Goal: Register for event/course

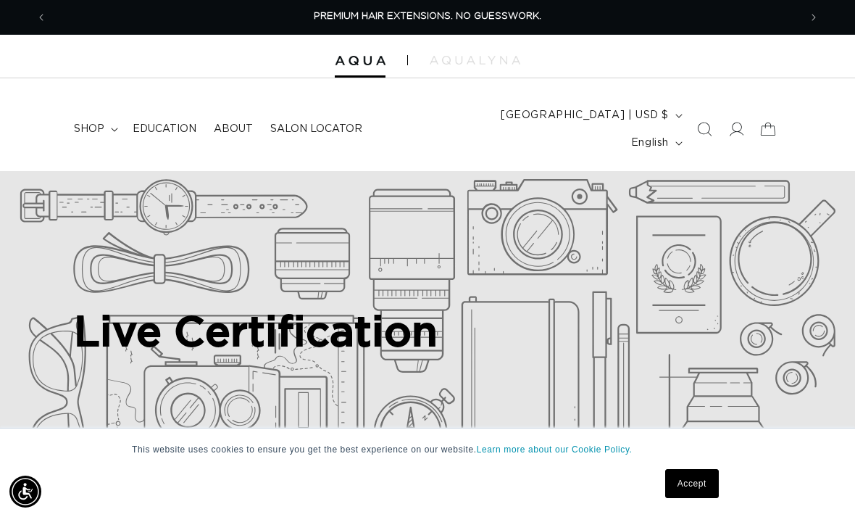
click at [331, 122] on span "Salon Locator" at bounding box center [316, 128] width 92 height 13
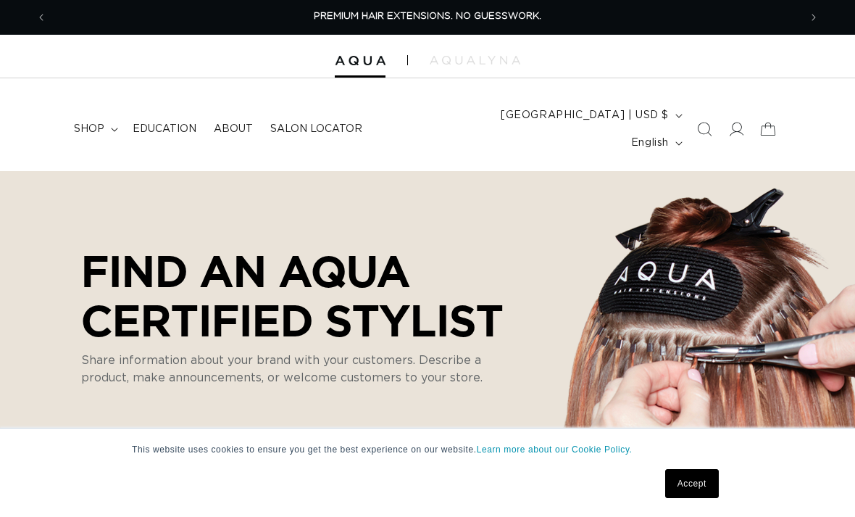
select select "m"
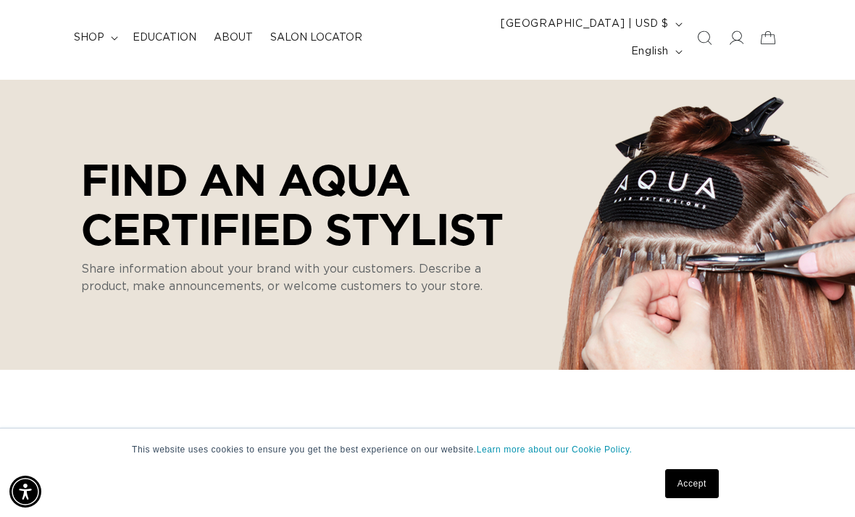
scroll to position [93, 0]
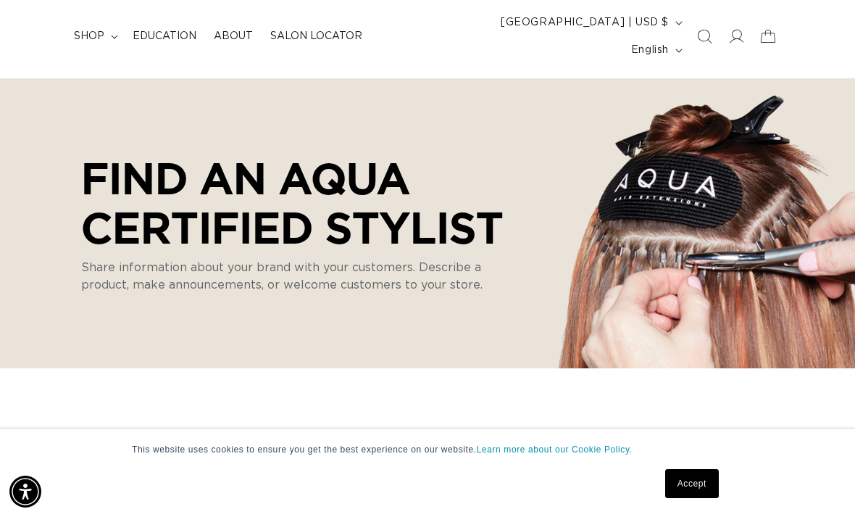
click at [695, 498] on link "Accept" at bounding box center [692, 483] width 54 height 29
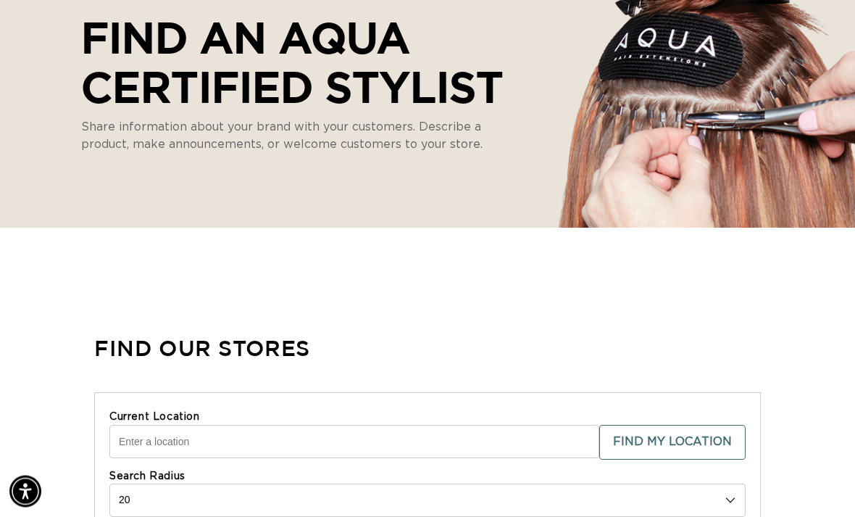
scroll to position [260, 0]
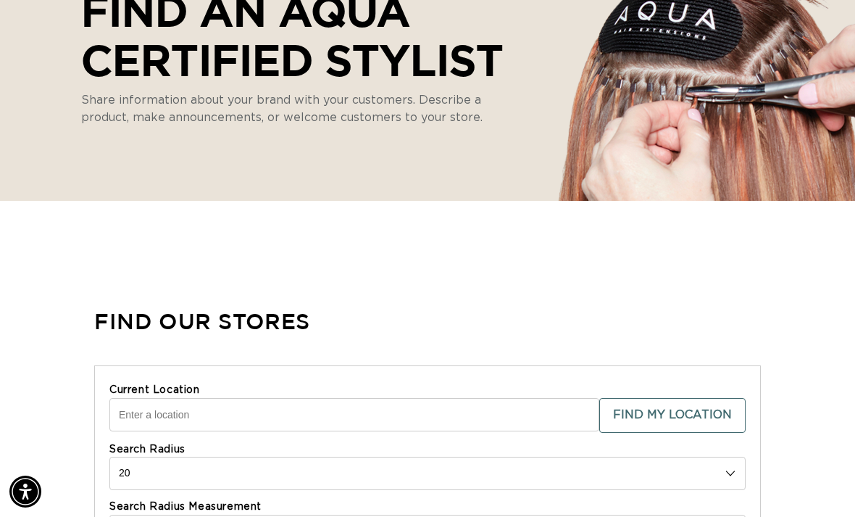
click at [384, 398] on input "Current Location" at bounding box center [354, 414] width 490 height 33
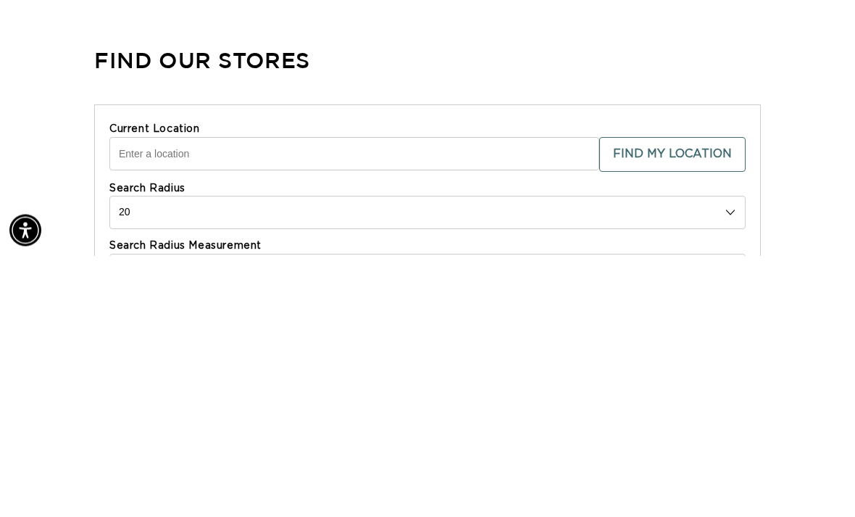
scroll to position [0, 1504]
type input "24251 Legoria St"
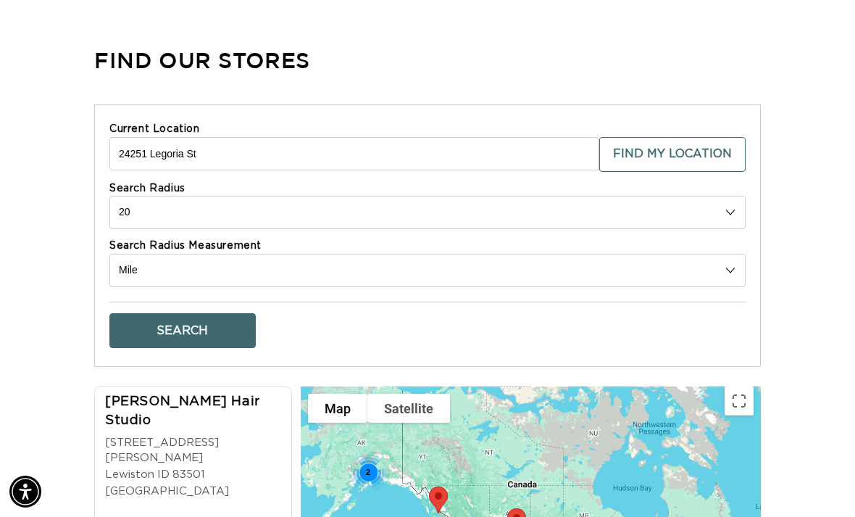
click at [221, 313] on button "Search" at bounding box center [182, 330] width 146 height 35
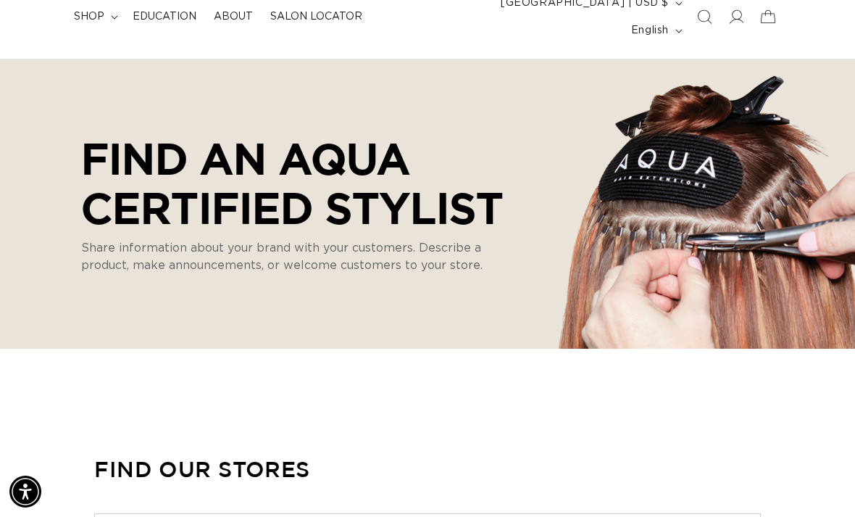
scroll to position [0, 0]
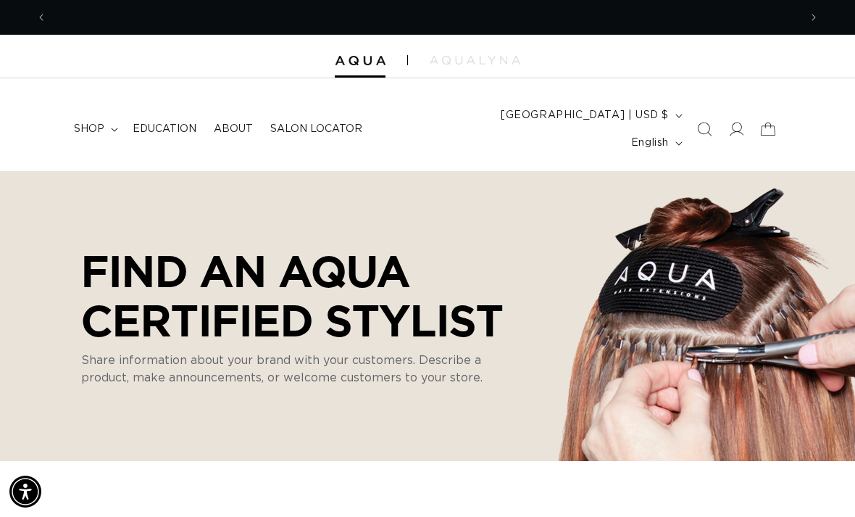
click at [175, 122] on span "Education" at bounding box center [165, 128] width 64 height 13
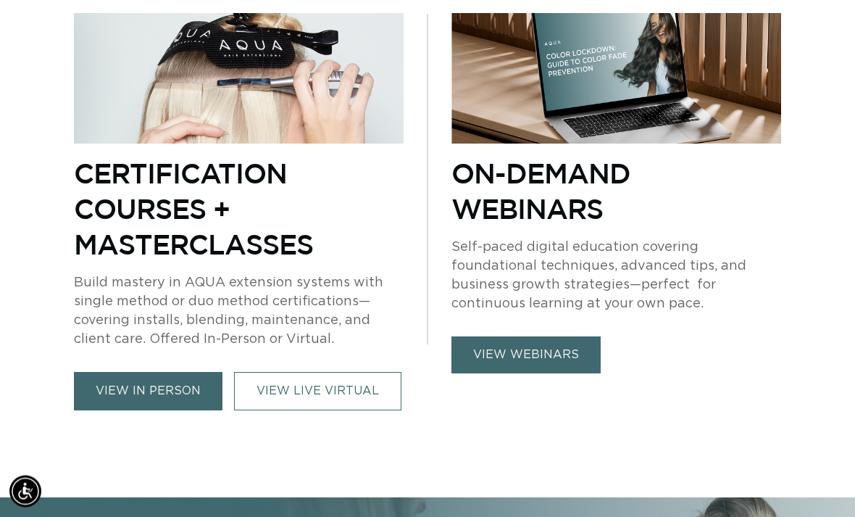
scroll to position [943, 0]
click at [322, 372] on link "VIEW LIVE VIRTUAL" at bounding box center [317, 391] width 167 height 38
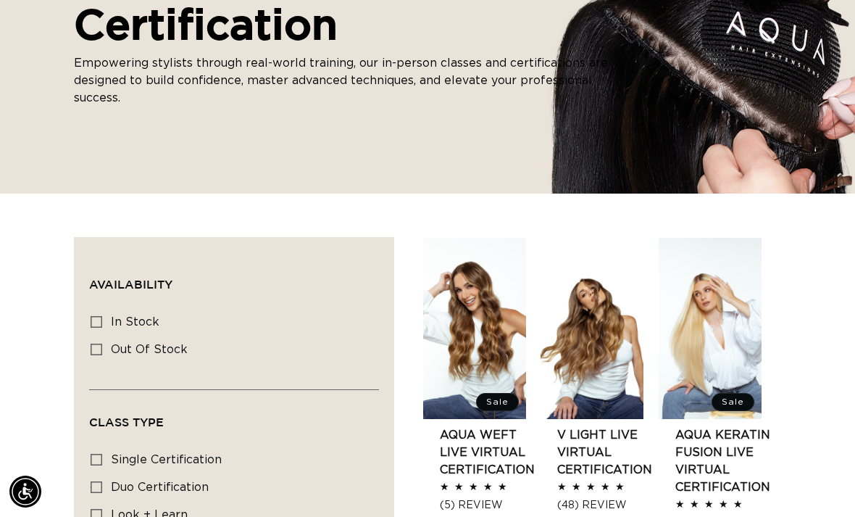
scroll to position [301, 0]
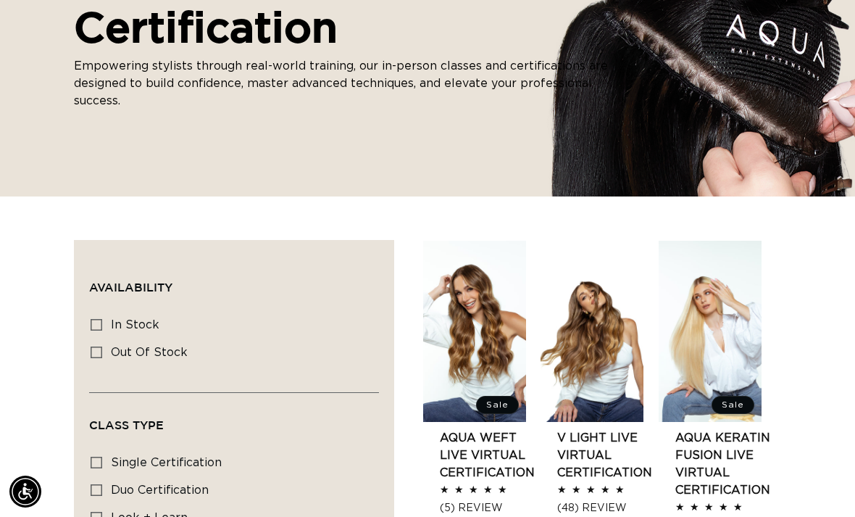
click at [478, 429] on link "AQUA Weft LIVE VIRTUAL Certification" at bounding box center [487, 455] width 95 height 52
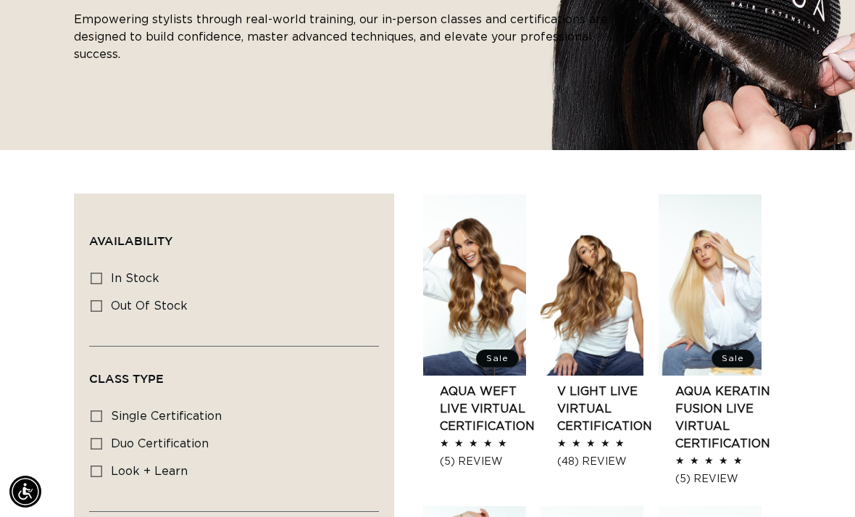
scroll to position [147, 0]
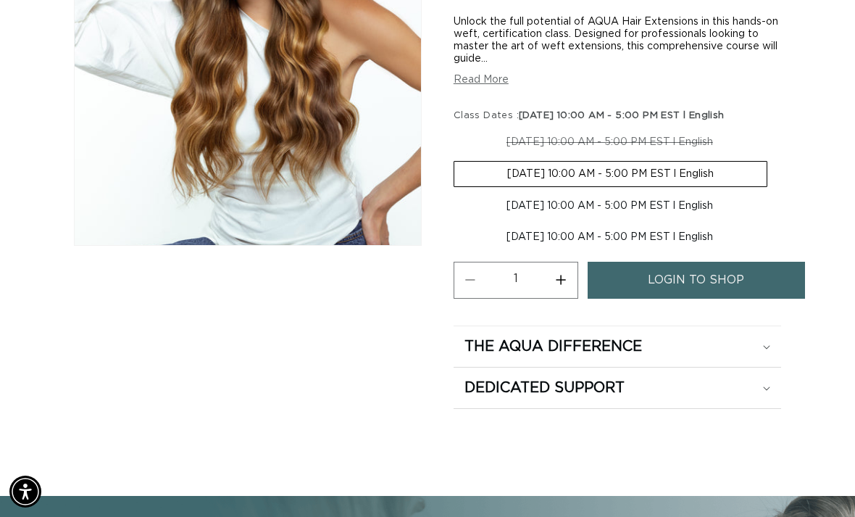
scroll to position [380, 0]
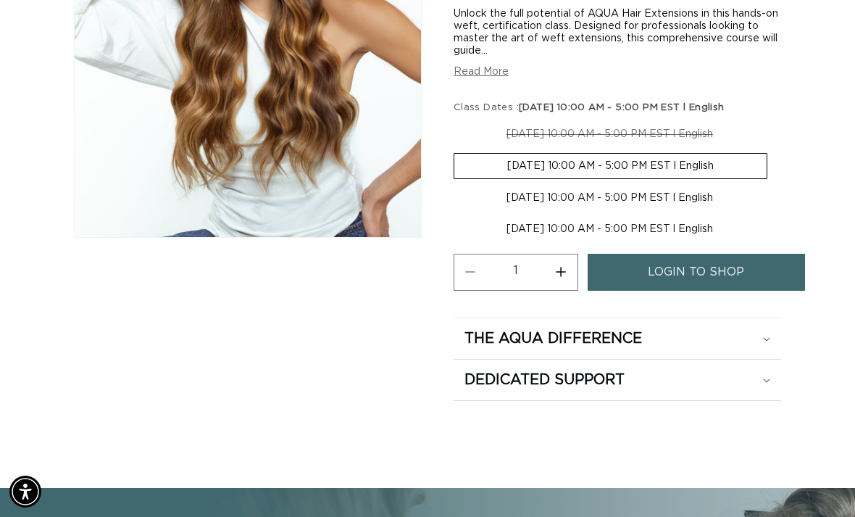
click at [729, 348] on div "The Aqua Difference" at bounding box center [617, 338] width 306 height 19
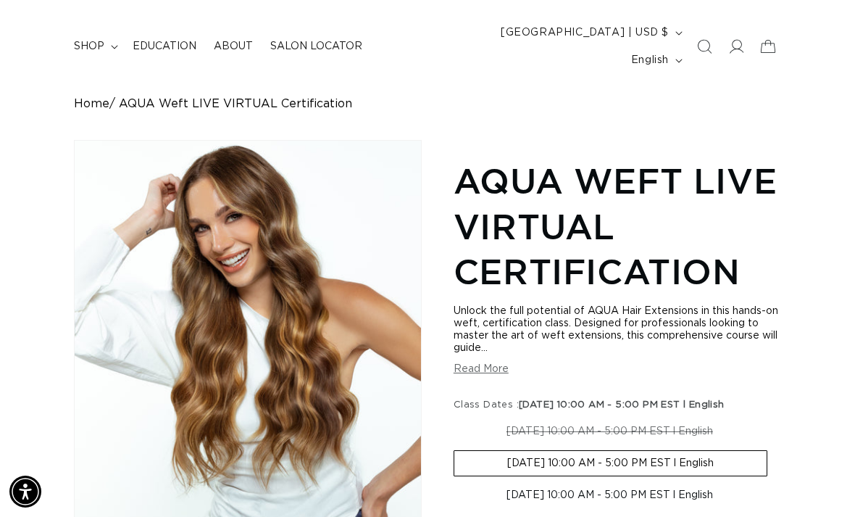
scroll to position [0, 0]
